Goal: Communication & Community: Ask a question

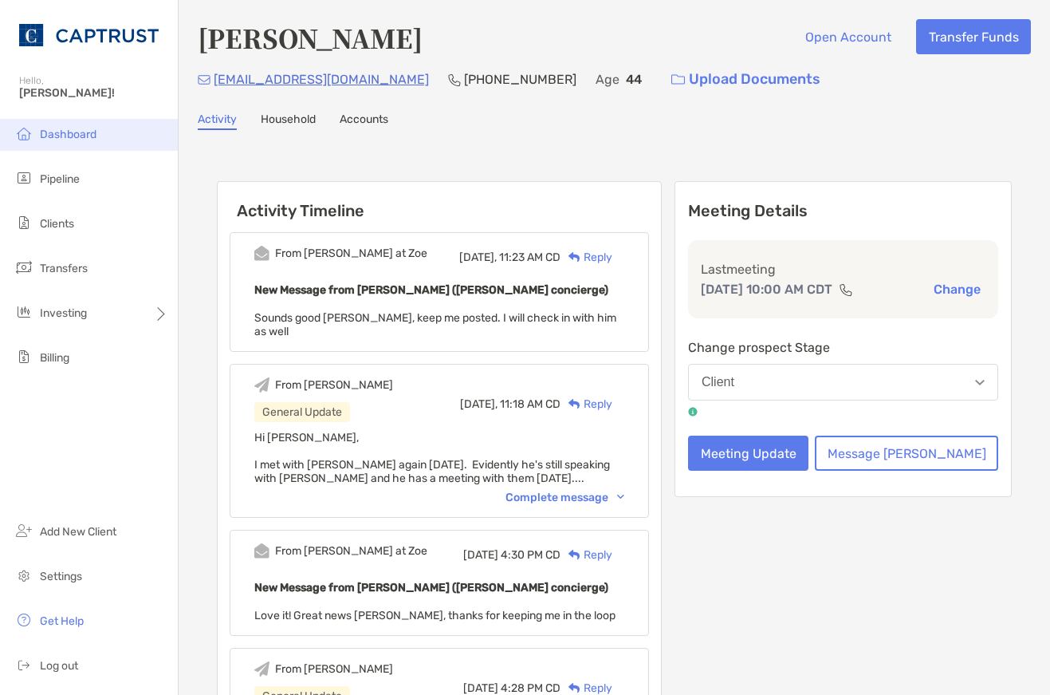
click at [61, 134] on span "Dashboard" at bounding box center [68, 135] width 57 height 14
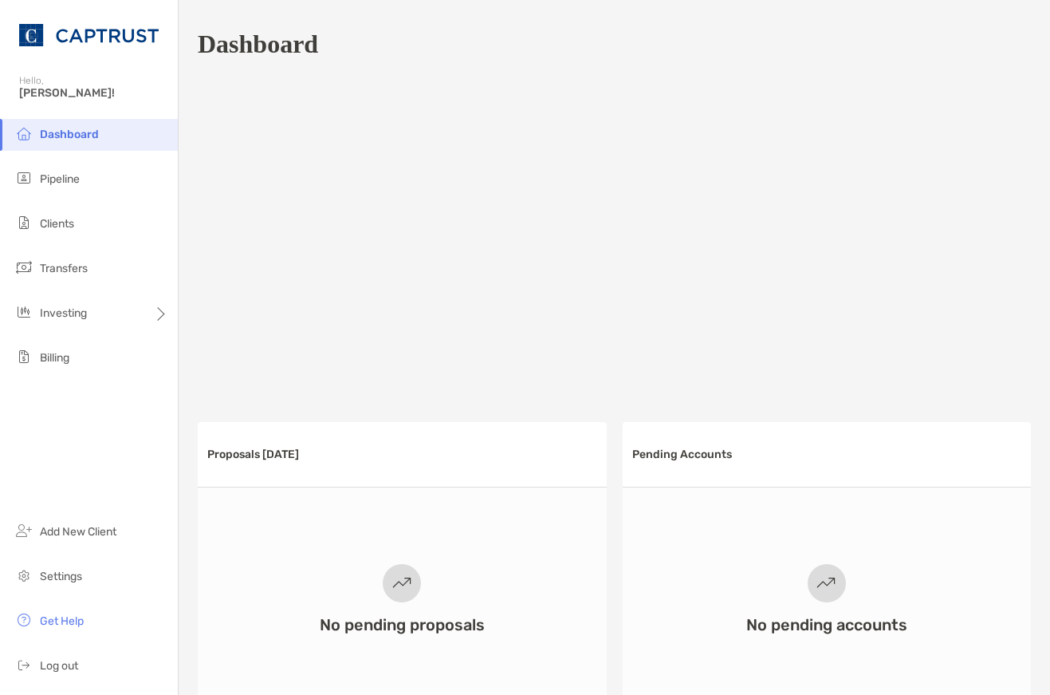
drag, startPoint x: 68, startPoint y: 173, endPoint x: 240, endPoint y: 238, distance: 184.3
click at [68, 173] on span "Pipeline" at bounding box center [60, 179] width 40 height 14
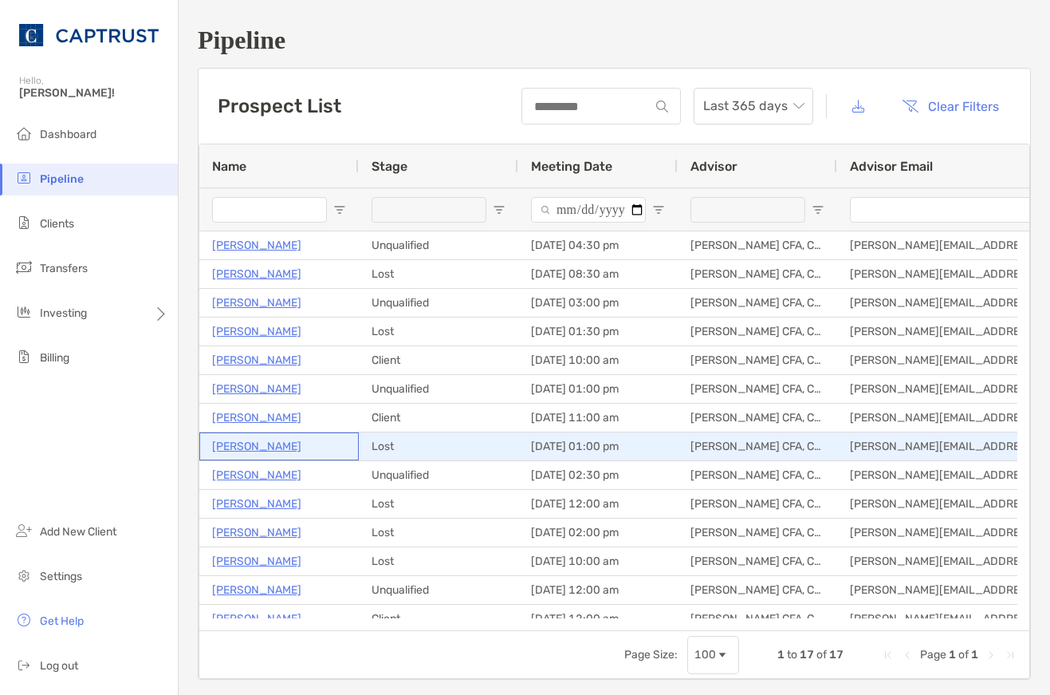
click at [229, 446] on p "[PERSON_NAME]" at bounding box center [256, 446] width 89 height 20
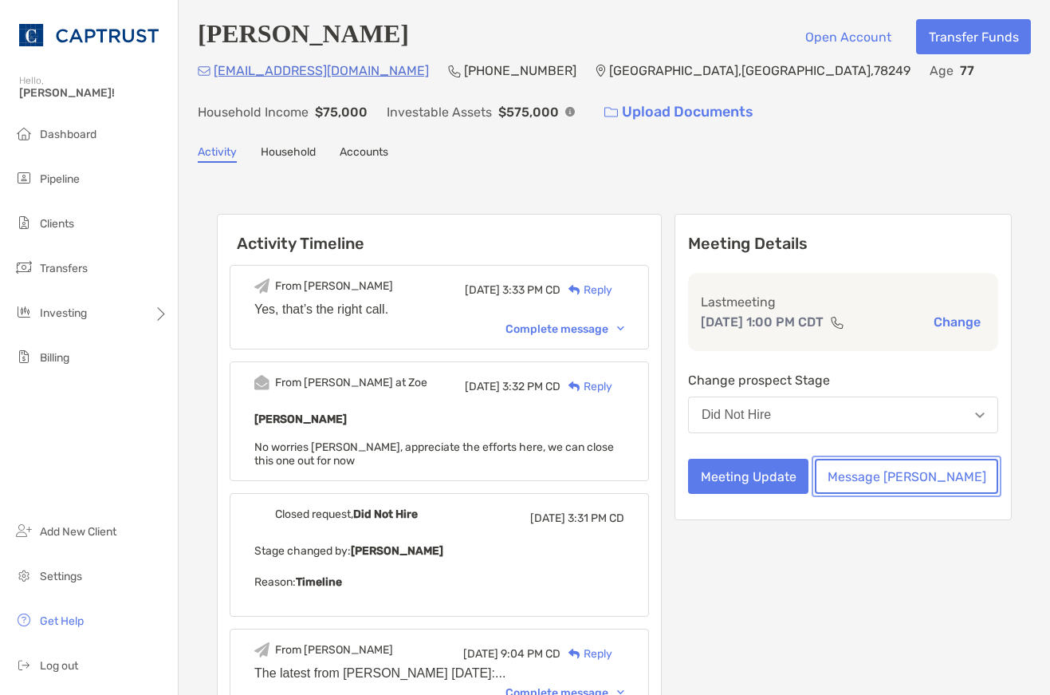
click at [918, 481] on button "Message [PERSON_NAME]" at bounding box center [906, 476] width 183 height 35
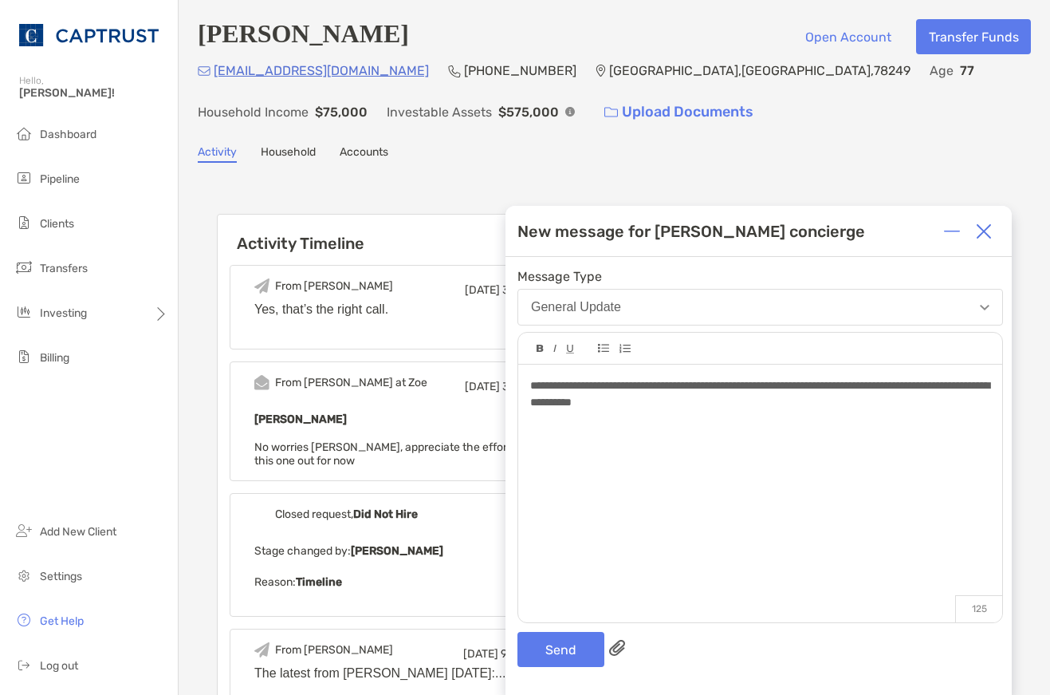
click at [527, 392] on div "**********" at bounding box center [760, 485] width 484 height 242
click at [582, 647] on button "Send" at bounding box center [561, 649] width 87 height 35
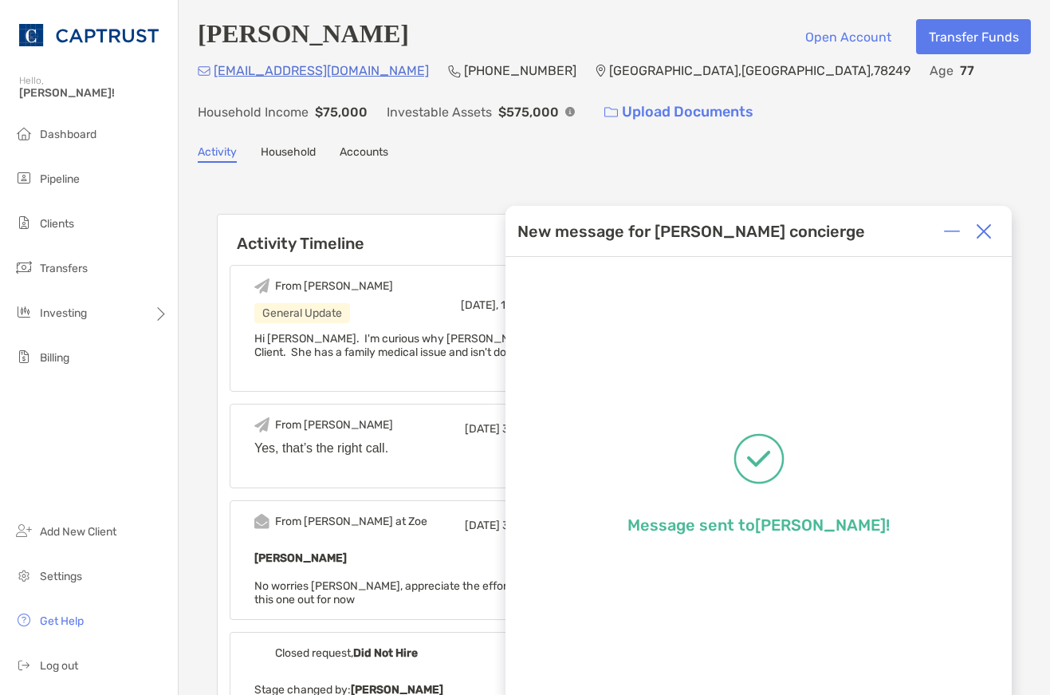
click at [990, 234] on img at bounding box center [984, 231] width 16 height 16
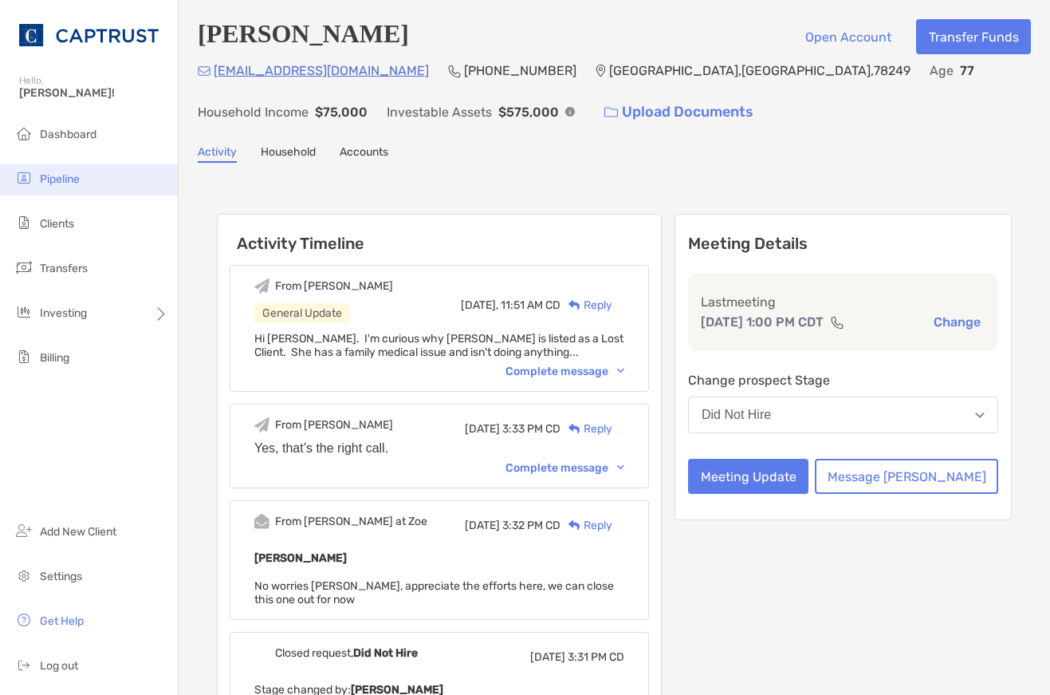
click at [65, 177] on span "Pipeline" at bounding box center [60, 179] width 40 height 14
